Goal: Information Seeking & Learning: Learn about a topic

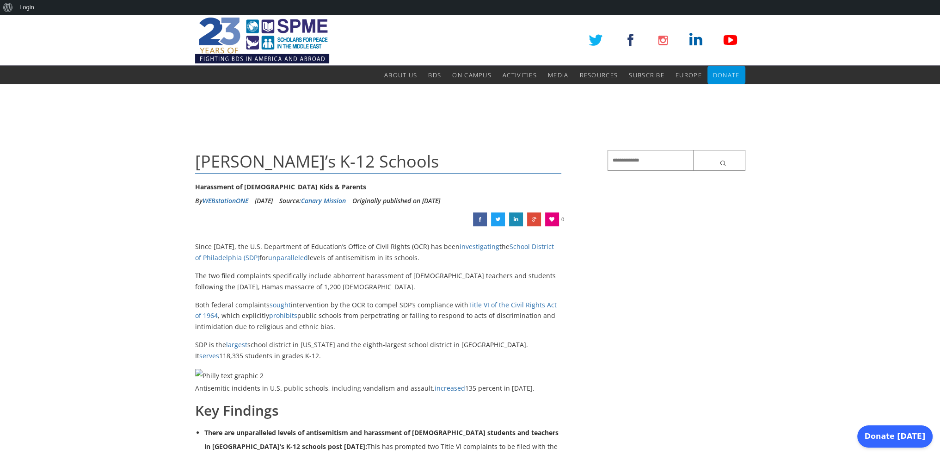
scroll to position [1608, 0]
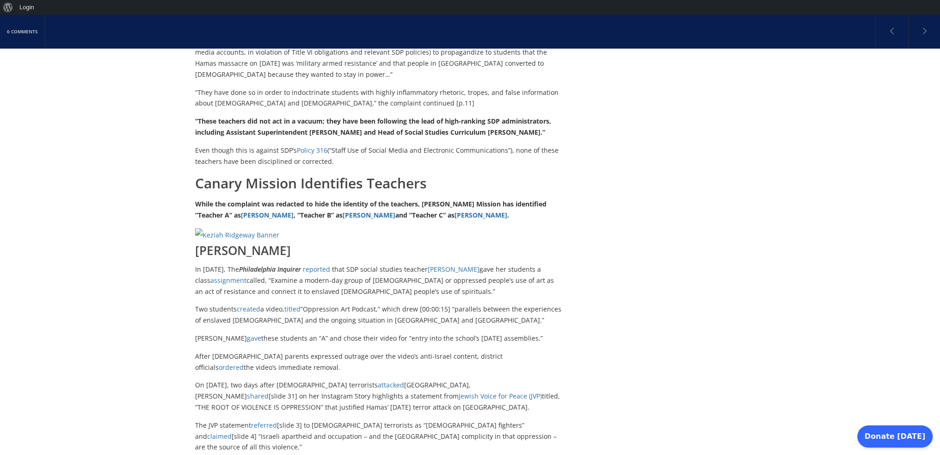
click at [487, 167] on div "SDP Teachers Use Classrooms to Promote Antisemitic Hatred The second complaint …" at bounding box center [378, 78] width 367 height 175
drag, startPoint x: 498, startPoint y: 233, endPoint x: 517, endPoint y: 235, distance: 19.1
click at [520, 136] on strong "“These teachers did not act in a vacuum; they have been following the lead of h…" at bounding box center [373, 127] width 356 height 20
click at [516, 136] on strong "“These teachers did not act in a vacuum; they have been following the lead of h…" at bounding box center [373, 127] width 356 height 20
click at [519, 136] on strong "“These teachers did not act in a vacuum; they have been following the lead of h…" at bounding box center [373, 127] width 356 height 20
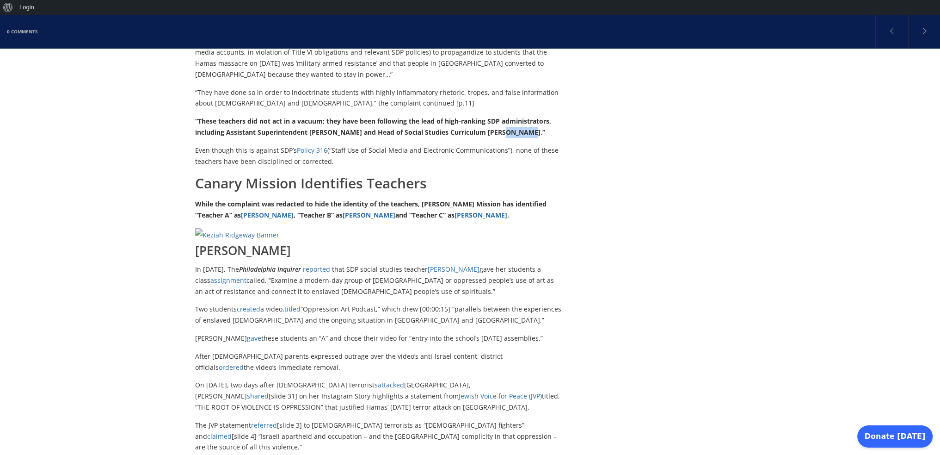
drag, startPoint x: 522, startPoint y: 233, endPoint x: 497, endPoint y: 233, distance: 25.4
click at [497, 136] on strong "“These teachers did not act in a vacuum; they have been following the lead of h…" at bounding box center [373, 127] width 356 height 20
drag, startPoint x: 501, startPoint y: 231, endPoint x: 515, endPoint y: 236, distance: 14.8
click at [515, 136] on strong "“These teachers did not act in a vacuum; they have been following the lead of h…" at bounding box center [373, 127] width 356 height 20
copy strong "[PERSON_NAME]"
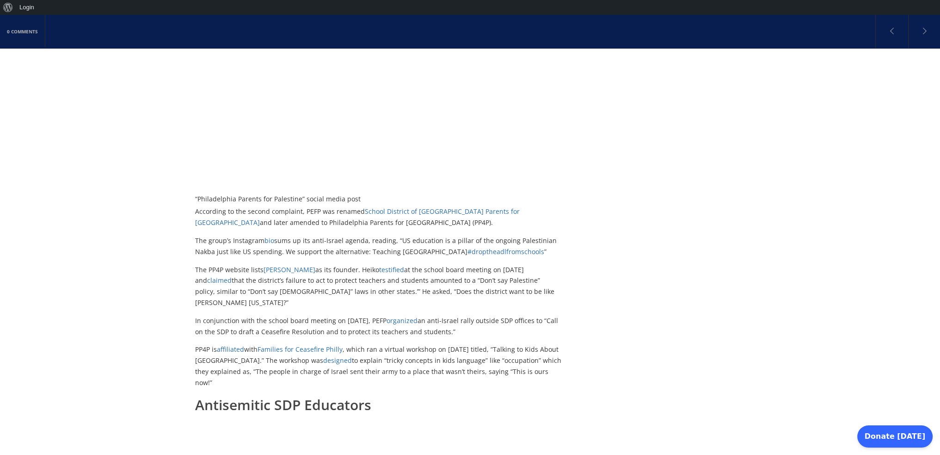
scroll to position [8258, 0]
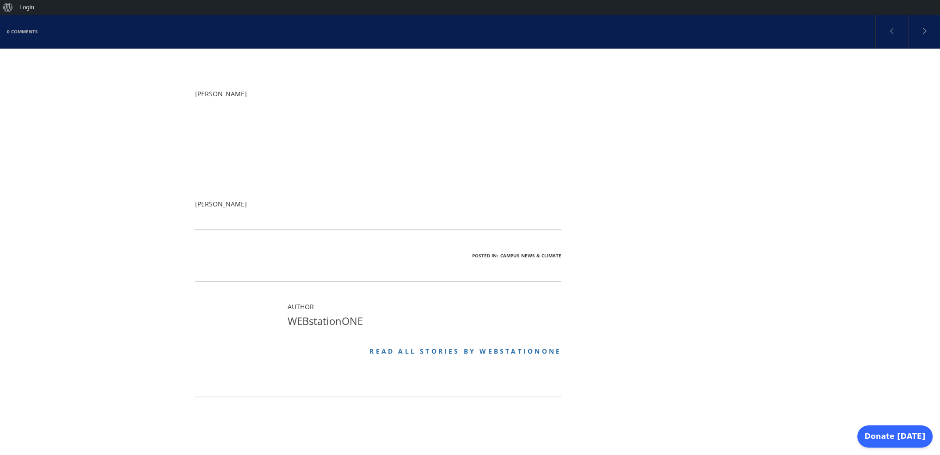
scroll to position [8874, 0]
